Goal: Task Accomplishment & Management: Manage account settings

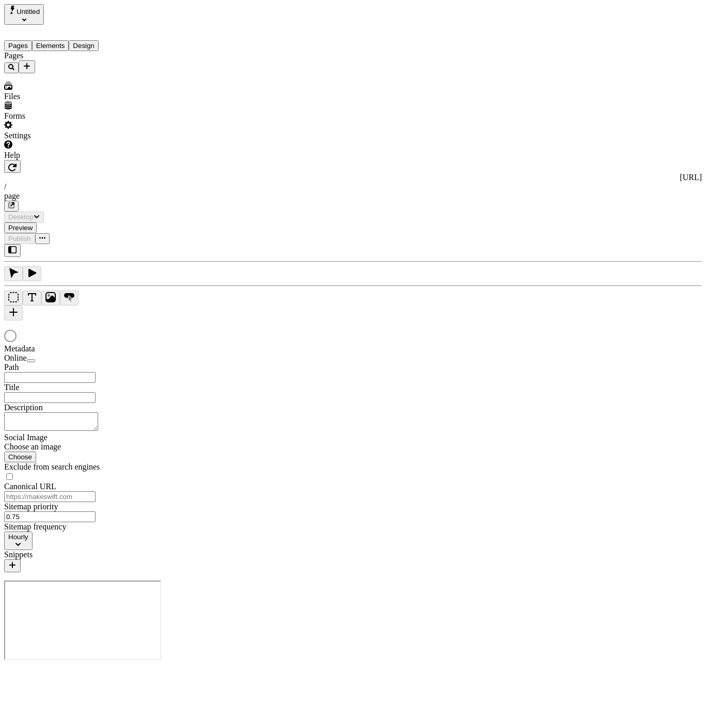
type input "/page"
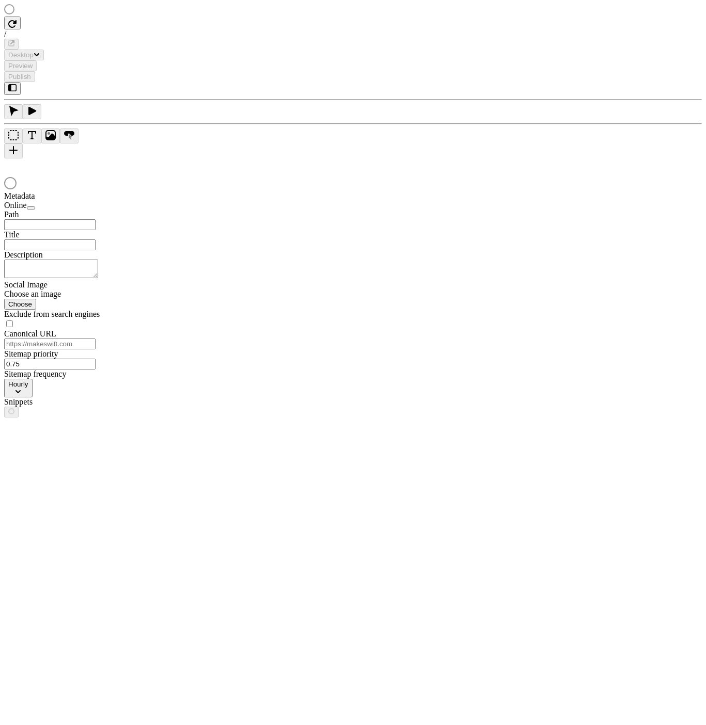
type input "/page"
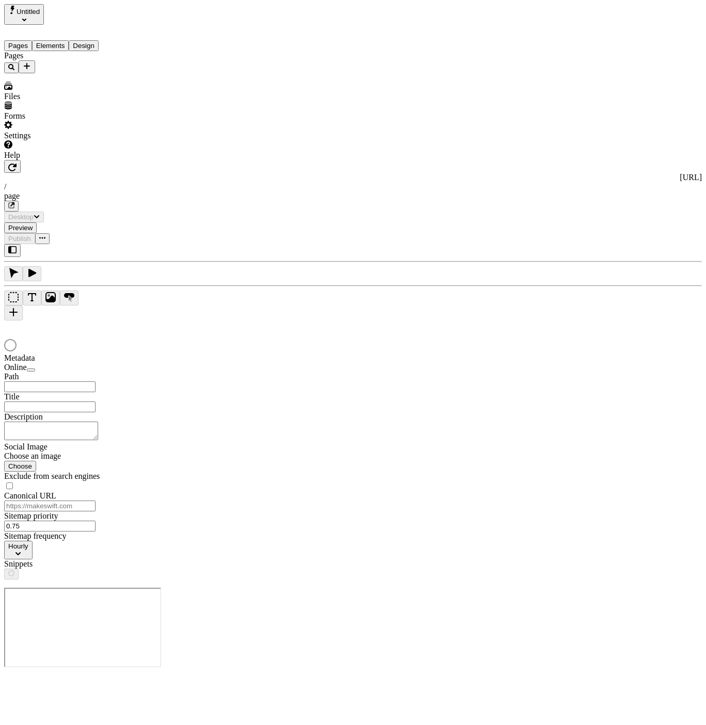
type input "/page"
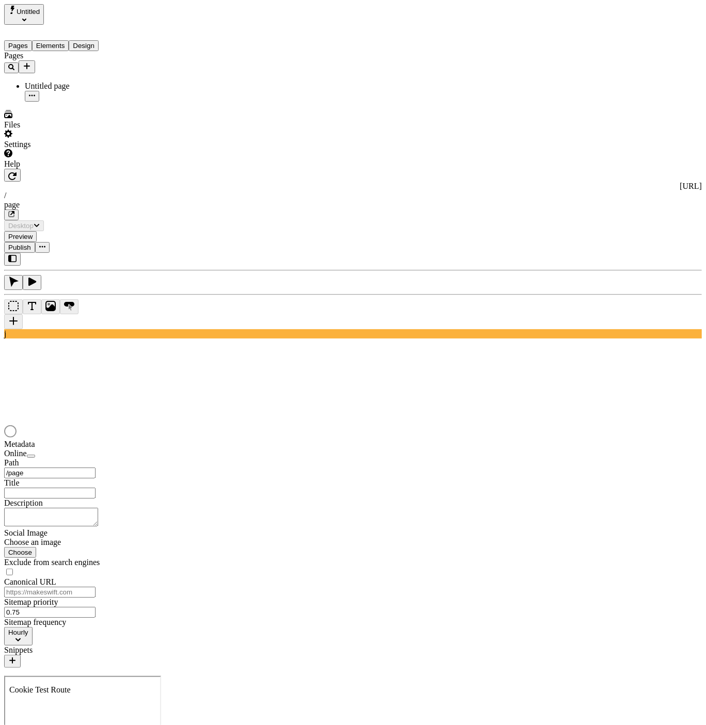
click at [61, 102] on div "Pages Untitled page" at bounding box center [66, 76] width 124 height 51
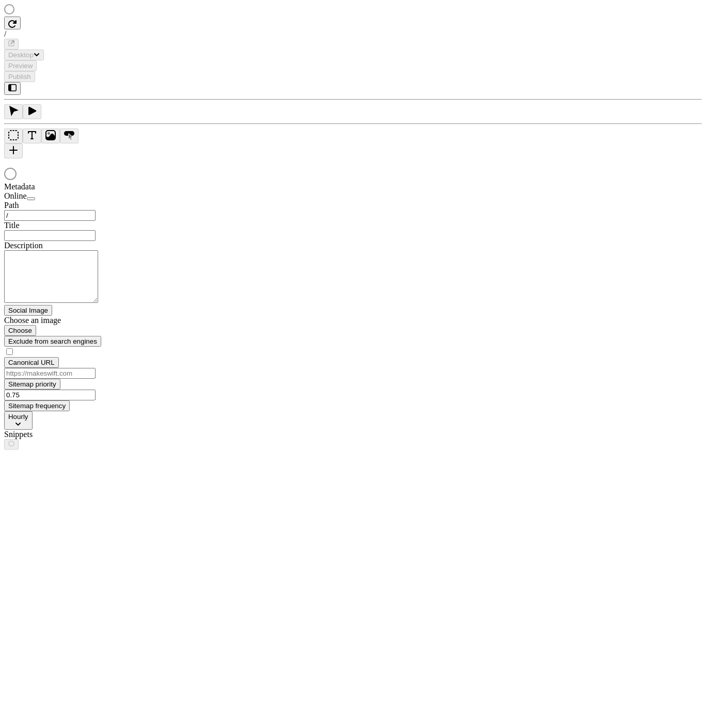
click at [96, 230] on input "text" at bounding box center [49, 235] width 91 height 11
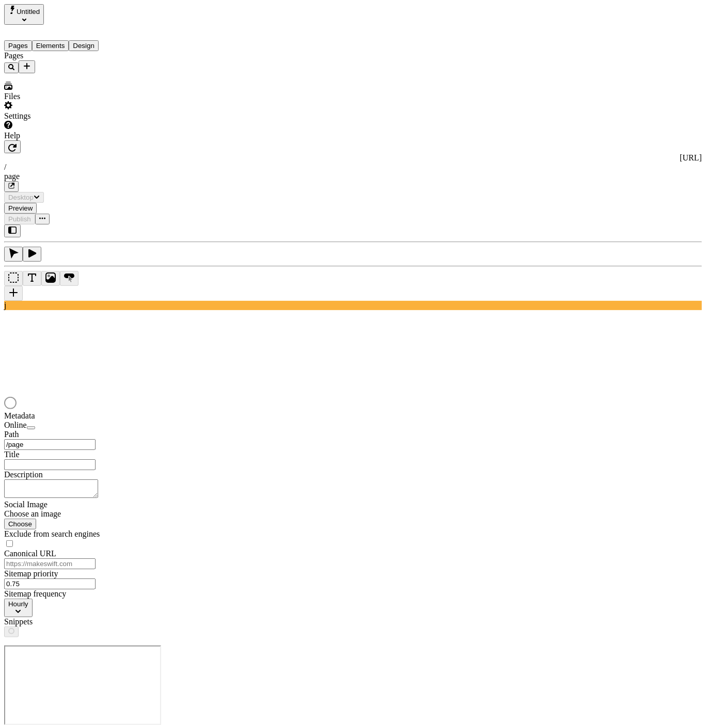
type input "/page"
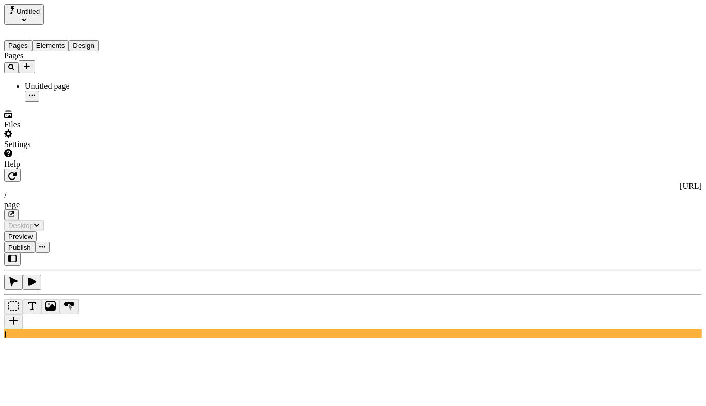
click at [59, 102] on div "Pages Untitled page" at bounding box center [66, 76] width 124 height 51
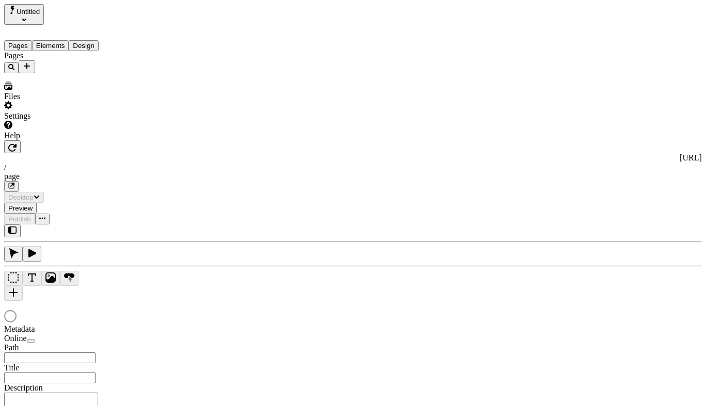
type input "/page"
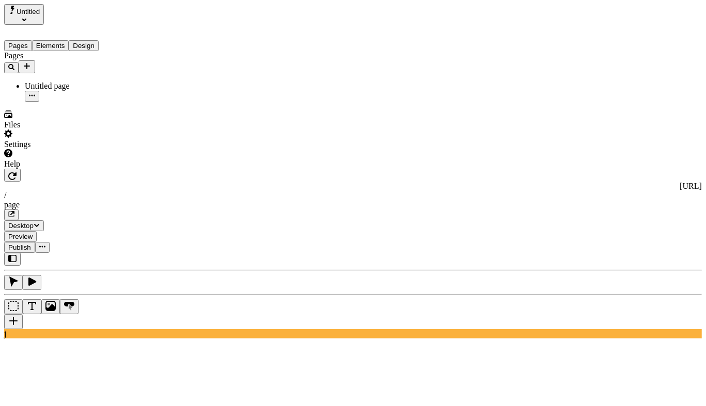
type input "aaaaaaaaaaaa"
click at [43, 25] on div "Pages Elements Design" at bounding box center [66, 38] width 124 height 26
click at [40, 15] on span "Untitled" at bounding box center [28, 12] width 23 height 8
click at [67, 41] on div "Host Workspace" at bounding box center [59, 45] width 109 height 9
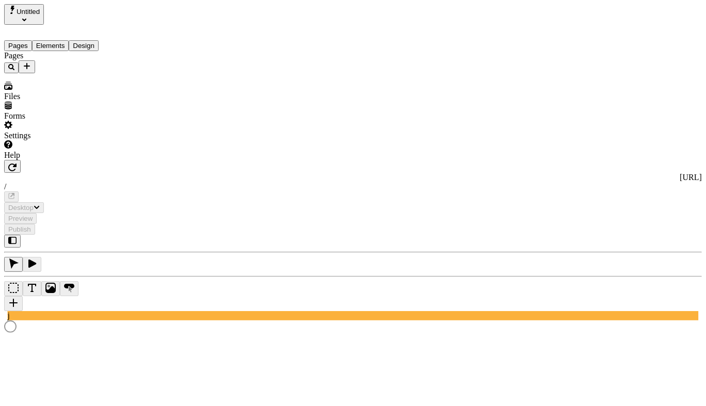
type input "/page"
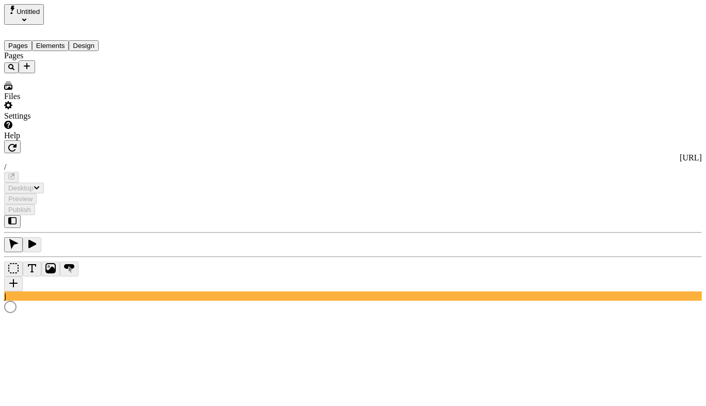
type input "/page"
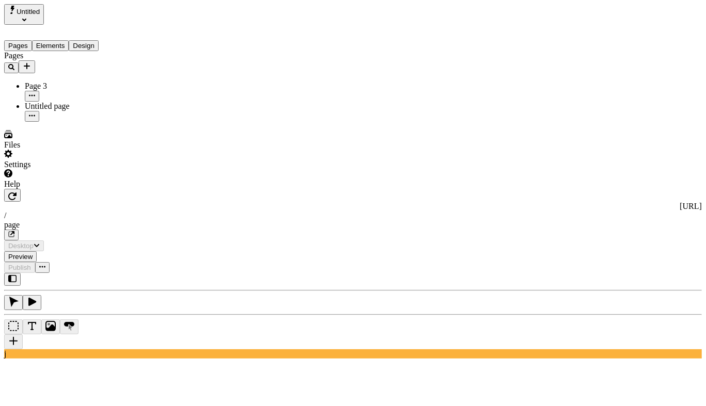
type input "aaaaaaaaaaa"
type input "aaaaaaaa"
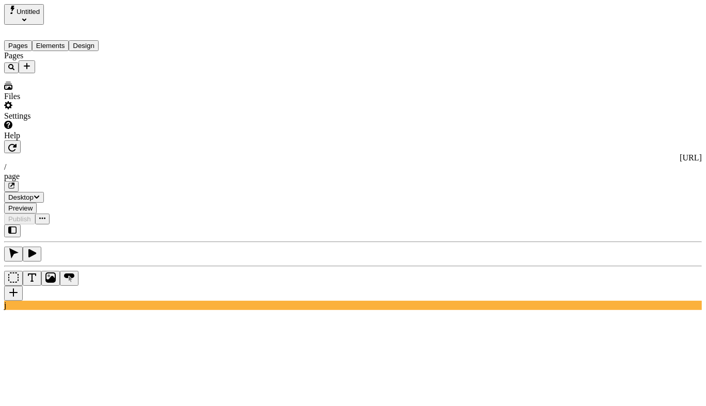
type input "/page"
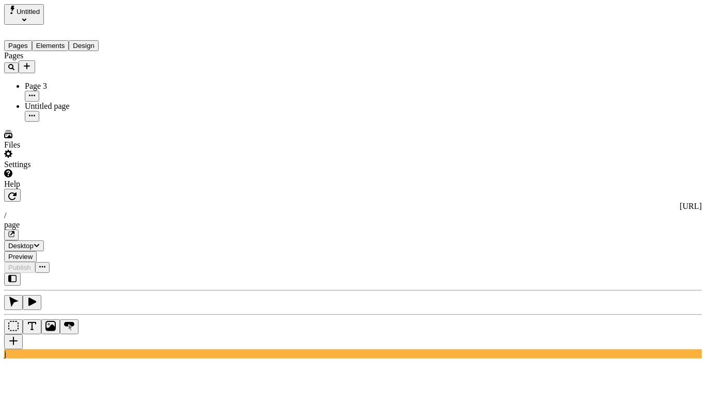
type input "aaaaaaaaa"
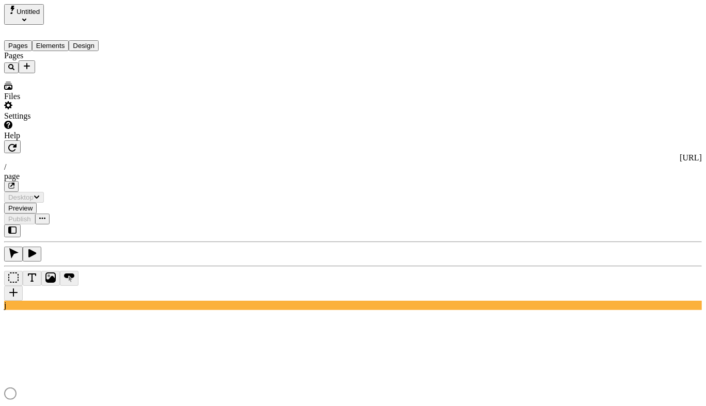
type input "/page"
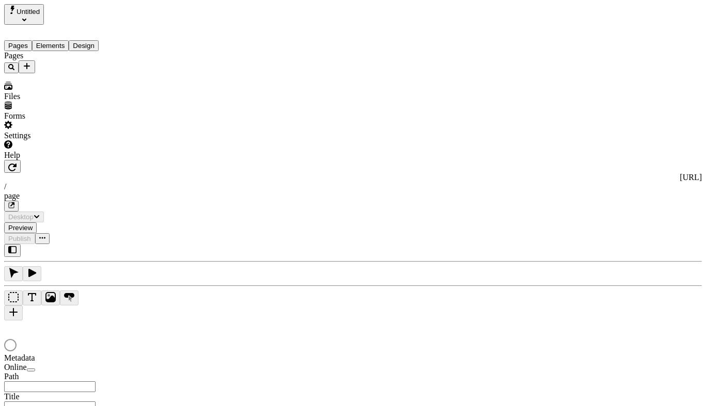
type input "/page"
